Goal: Task Accomplishment & Management: Manage account settings

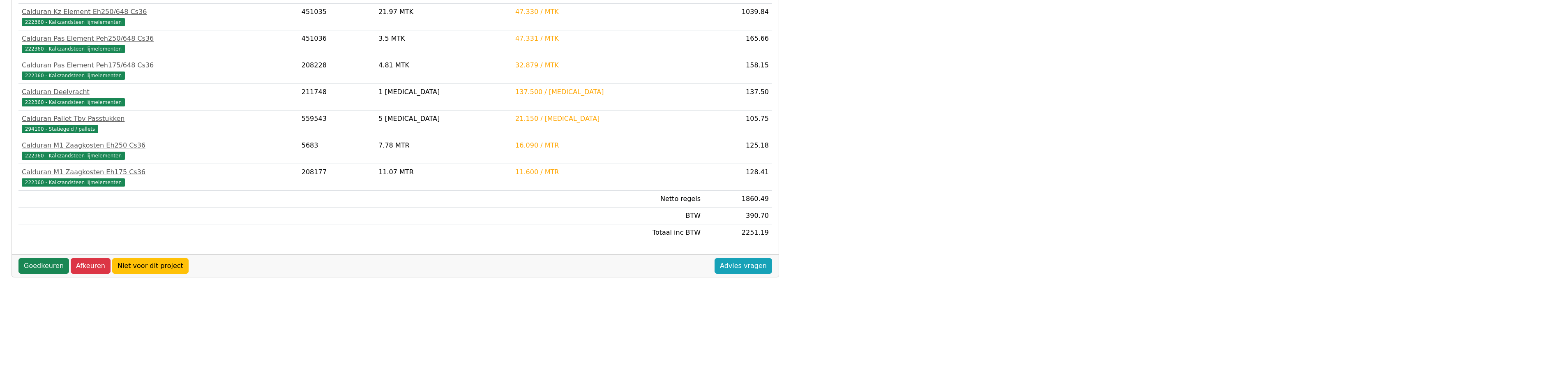
scroll to position [205, 0]
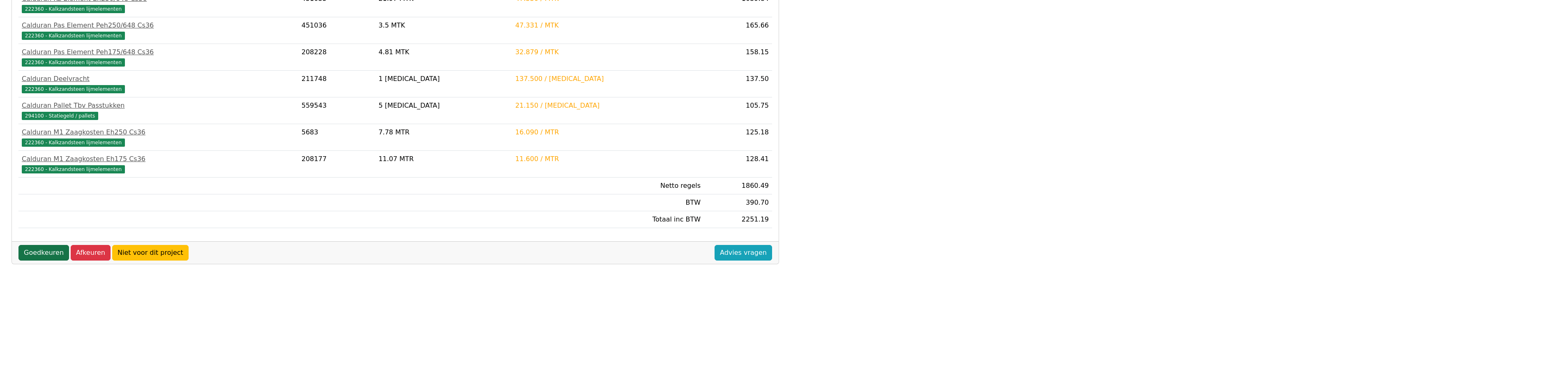
click at [44, 255] on link "Goedkeuren" at bounding box center [43, 253] width 51 height 16
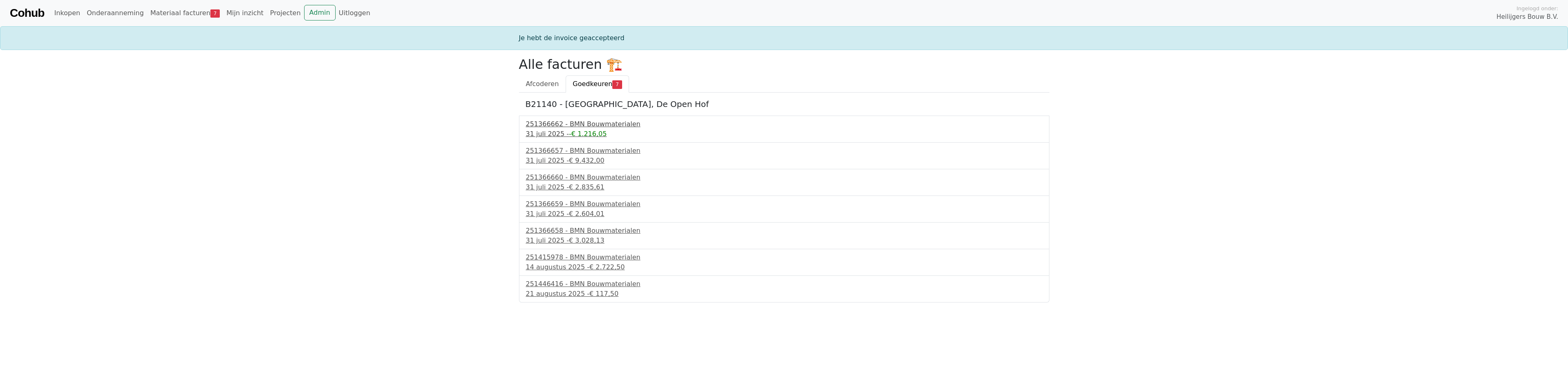
click at [570, 132] on span "-€ 1.216,05" at bounding box center [588, 133] width 38 height 8
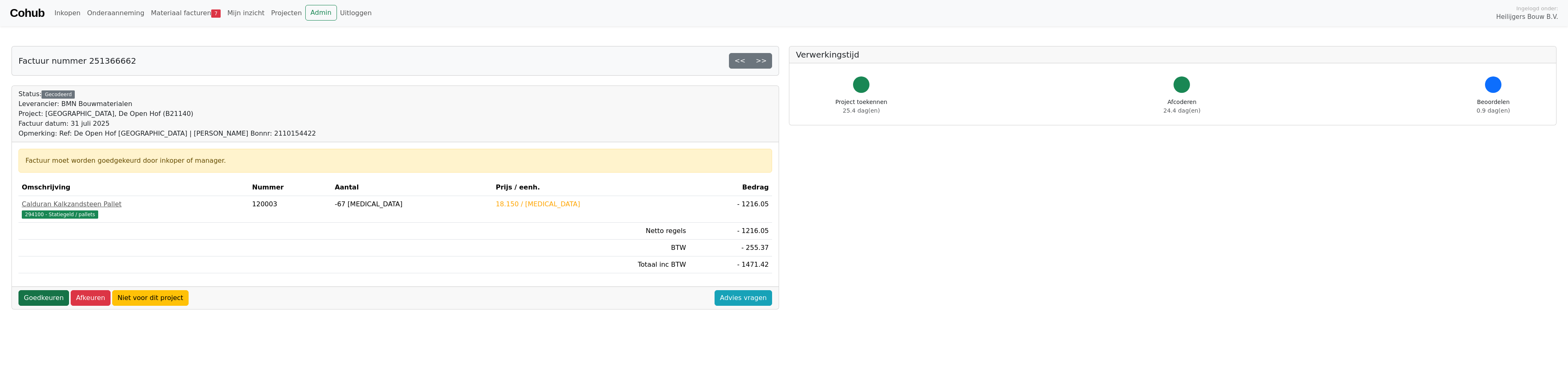
click at [48, 299] on link "Goedkeuren" at bounding box center [43, 298] width 51 height 16
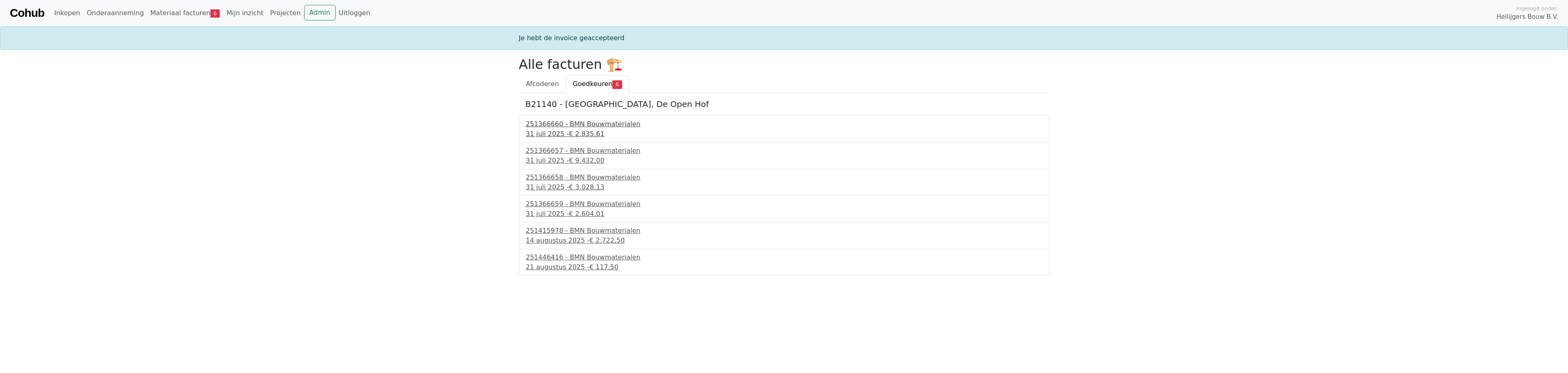
click at [572, 130] on span "€ 2.835,61" at bounding box center [587, 133] width 35 height 8
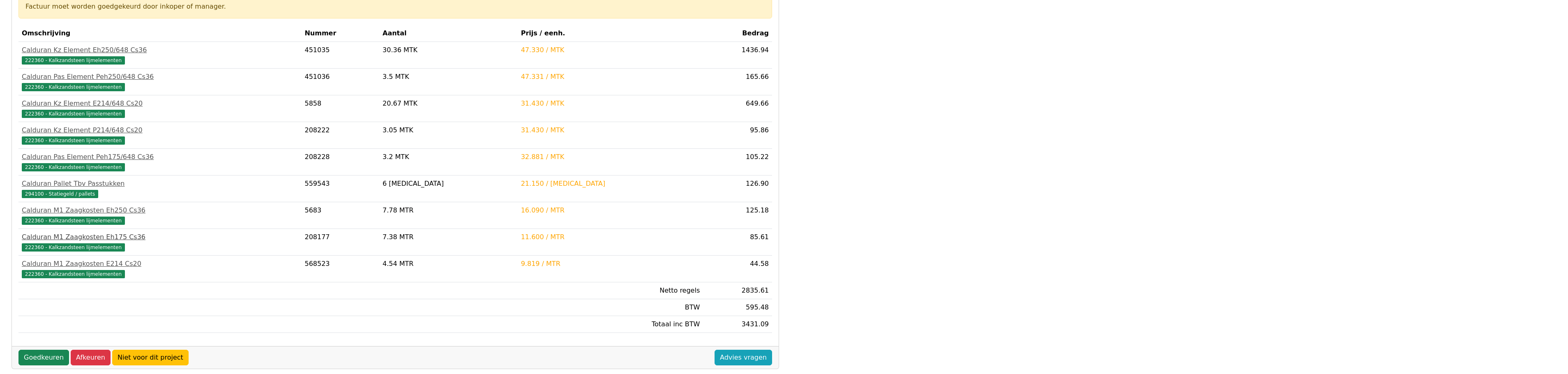
scroll to position [164, 0]
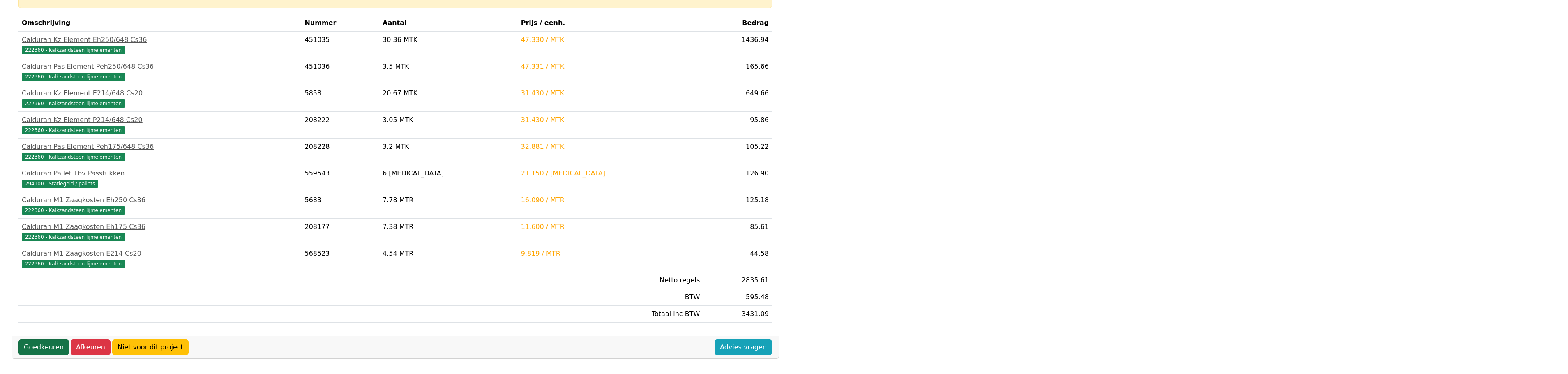
click at [40, 348] on link "Goedkeuren" at bounding box center [43, 347] width 51 height 16
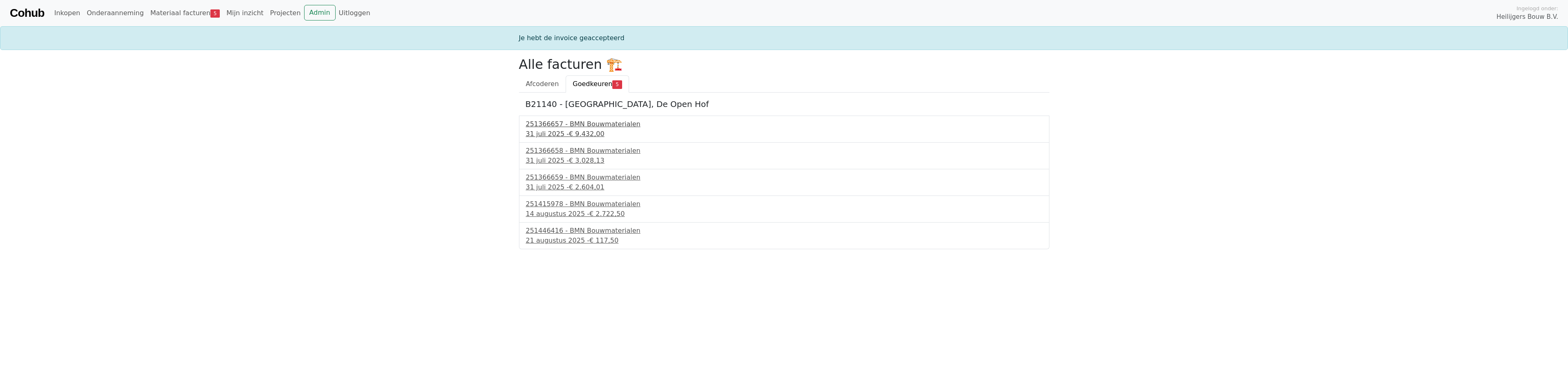
click at [554, 129] on div "[DATE] - € 9.432,00" at bounding box center [784, 134] width 517 height 10
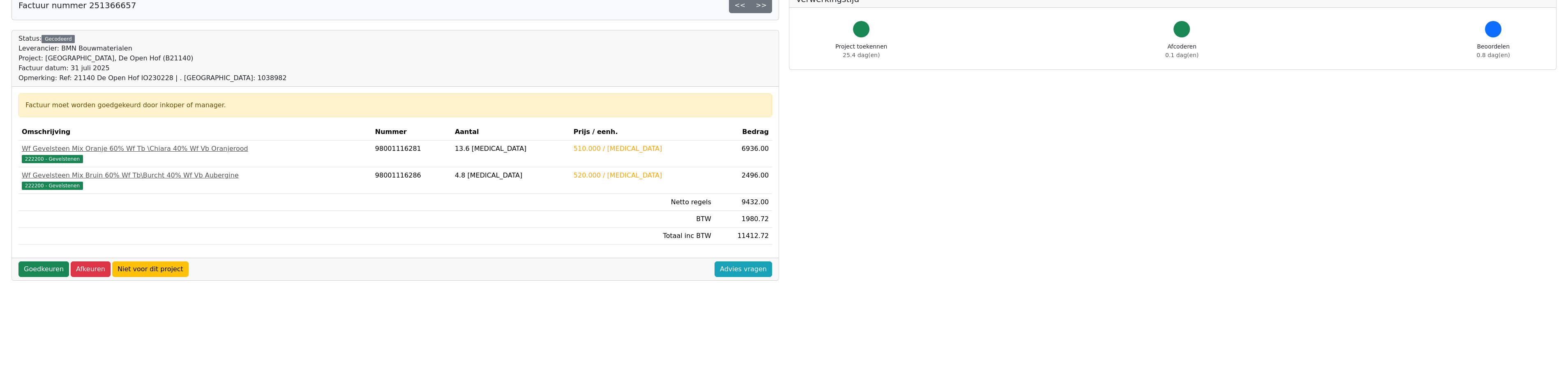
scroll to position [41, 0]
